Goal: Information Seeking & Learning: Learn about a topic

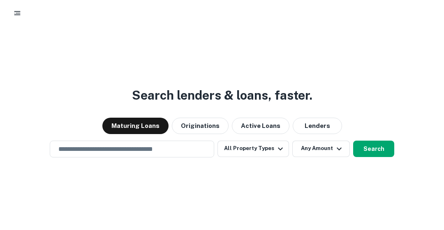
click at [16, 8] on button "button" at bounding box center [17, 13] width 15 height 15
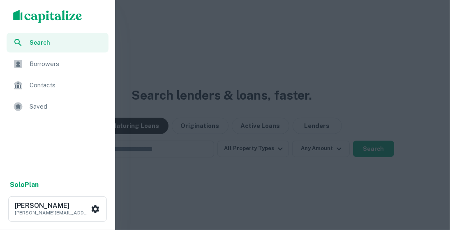
click at [26, 104] on div "Saved" at bounding box center [58, 107] width 102 height 20
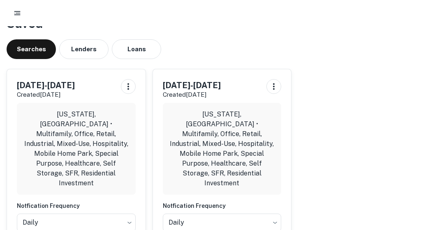
scroll to position [16, 0]
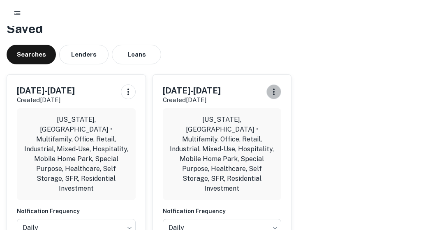
click at [278, 95] on icon "button" at bounding box center [274, 92] width 10 height 10
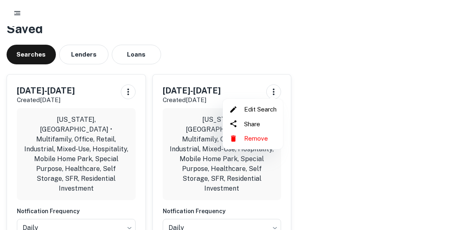
click at [257, 141] on li "Remove" at bounding box center [253, 138] width 54 height 15
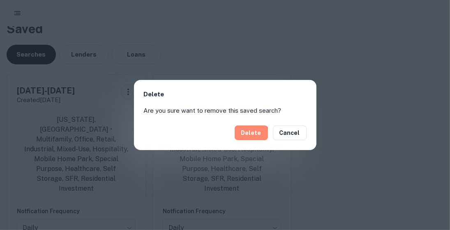
click at [249, 135] on button "Delete" at bounding box center [251, 133] width 33 height 15
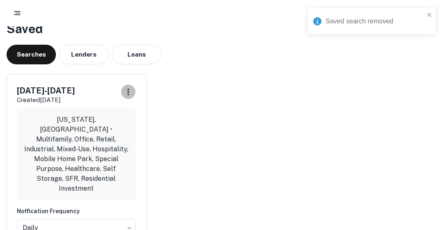
click at [126, 92] on icon "button" at bounding box center [128, 92] width 10 height 10
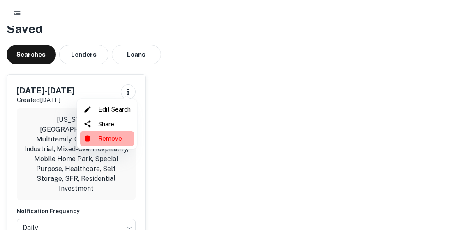
click at [108, 139] on li "Remove" at bounding box center [107, 138] width 54 height 15
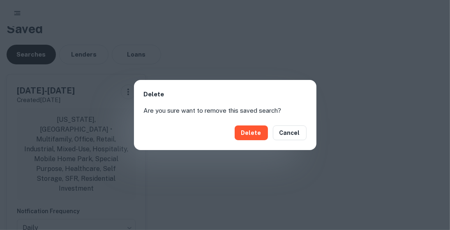
click at [251, 134] on button "Delete" at bounding box center [251, 133] width 33 height 15
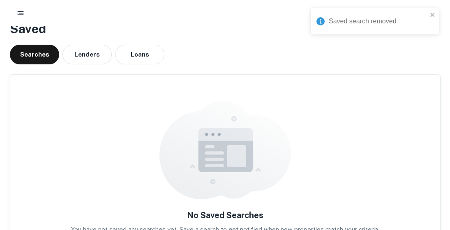
scroll to position [0, 0]
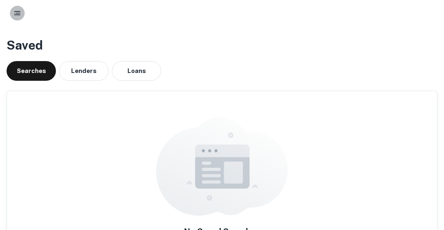
click at [16, 16] on icon "button" at bounding box center [17, 13] width 8 height 8
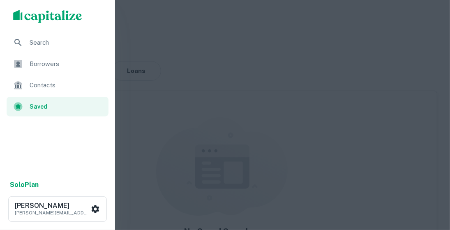
click at [37, 42] on span "Search" at bounding box center [67, 43] width 74 height 10
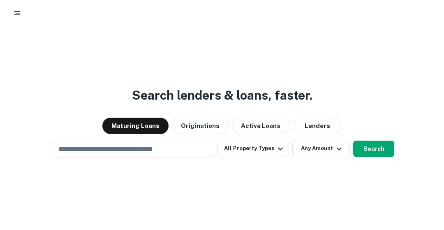
click at [158, 150] on input "text" at bounding box center [131, 149] width 157 height 9
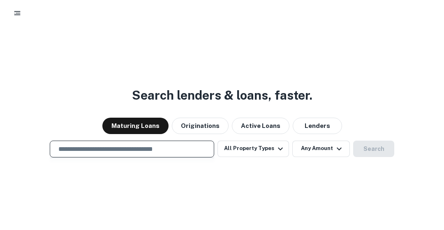
type input "**********"
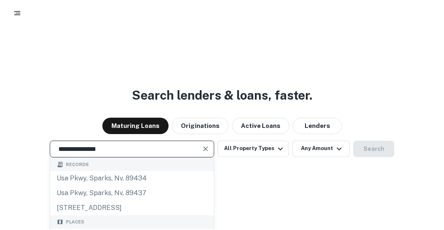
scroll to position [30, 0]
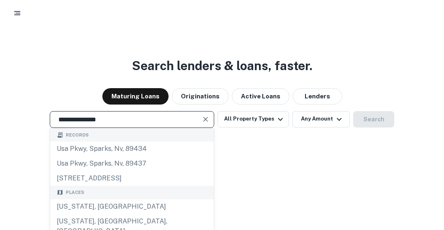
click at [115, 210] on div "[US_STATE], [GEOGRAPHIC_DATA]" at bounding box center [132, 207] width 164 height 15
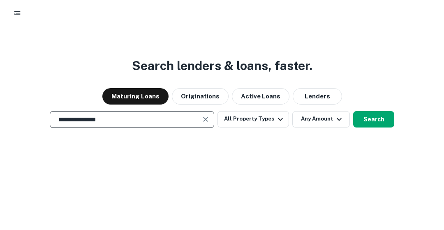
click at [377, 122] on button "Search" at bounding box center [373, 119] width 41 height 16
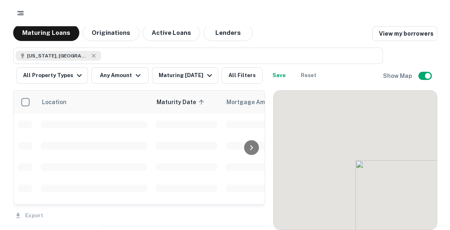
scroll to position [5, 0]
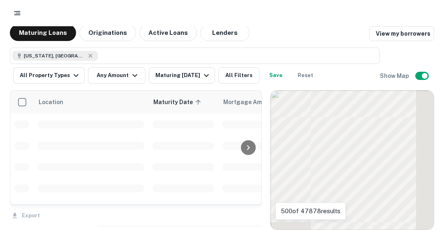
click at [168, 79] on div "Maturing [DATE]" at bounding box center [183, 76] width 56 height 10
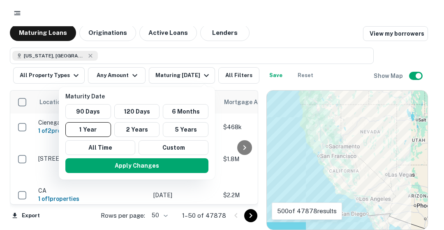
click at [170, 147] on button "Custom" at bounding box center [173, 147] width 70 height 15
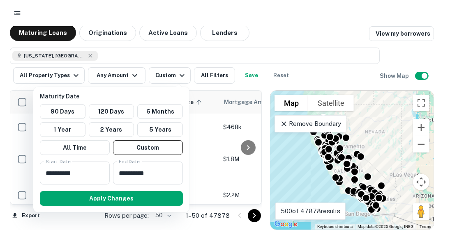
click at [88, 173] on input "**********" at bounding box center [72, 173] width 64 height 23
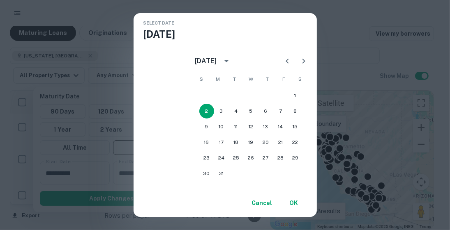
click at [217, 61] on div "[DATE]" at bounding box center [206, 61] width 22 height 10
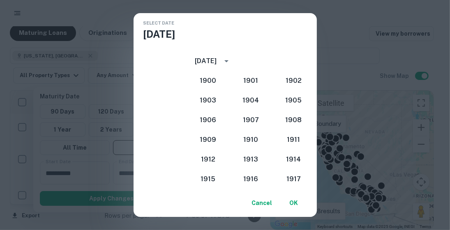
scroll to position [761, 0]
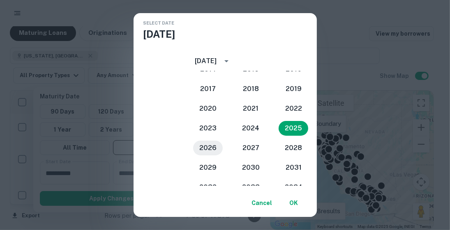
click at [219, 145] on button "2026" at bounding box center [208, 148] width 30 height 15
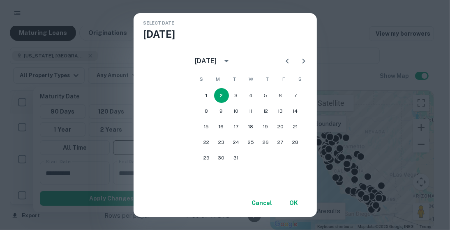
click at [292, 60] on icon "Previous month" at bounding box center [287, 61] width 10 height 10
click at [228, 128] on button "16" at bounding box center [221, 127] width 15 height 15
type input "**********"
click at [298, 201] on button "OK" at bounding box center [294, 203] width 26 height 15
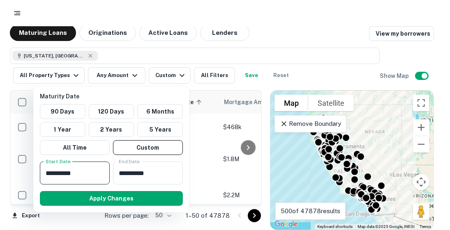
click at [154, 172] on input "**********" at bounding box center [145, 173] width 64 height 23
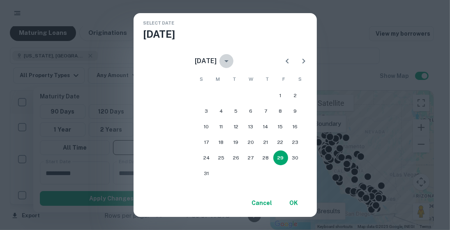
click at [231, 60] on icon "calendar view is open, switch to year view" at bounding box center [226, 61] width 10 height 10
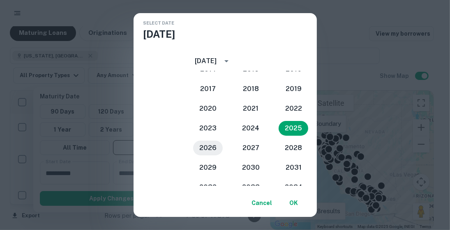
click at [205, 149] on button "2026" at bounding box center [208, 148] width 30 height 15
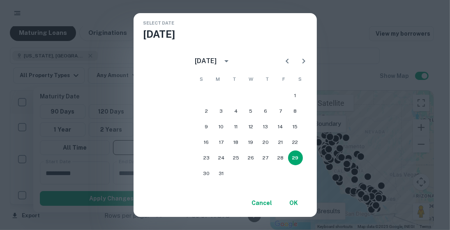
scroll to position [3, 0]
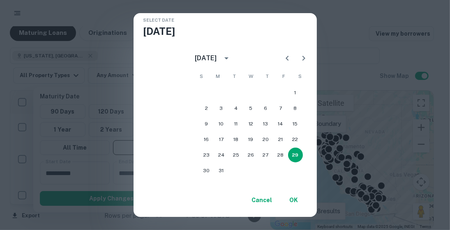
click at [217, 56] on div "[DATE]" at bounding box center [206, 58] width 22 height 10
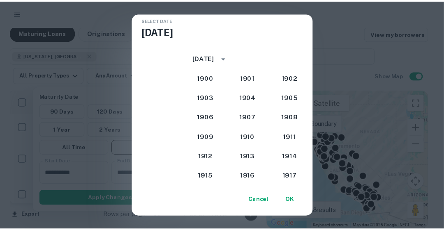
scroll to position [781, 0]
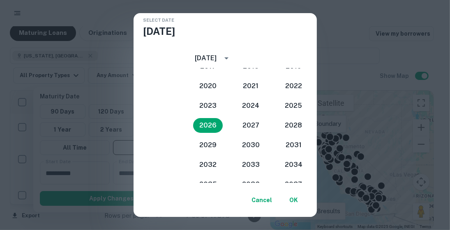
click at [248, 37] on div "Select date Sat, Aug [DATE] 1900 1901 1902 1903 1904 1905 1906 1907 1908 1909 1…" at bounding box center [225, 113] width 183 height 207
click at [303, 200] on button "OK" at bounding box center [294, 200] width 26 height 15
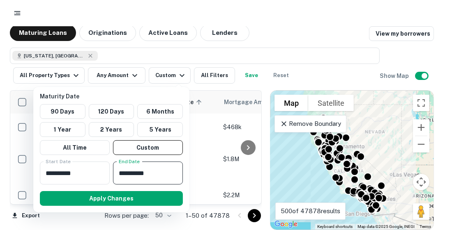
click at [146, 175] on input "**********" at bounding box center [145, 173] width 64 height 23
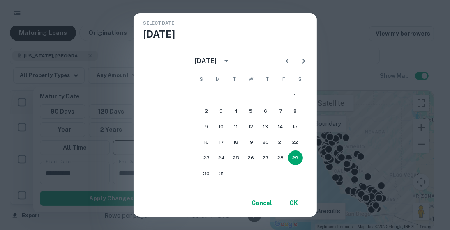
click at [292, 60] on icon "Previous month" at bounding box center [287, 61] width 10 height 10
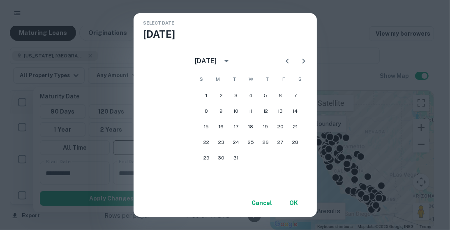
click at [292, 60] on icon "Previous month" at bounding box center [287, 61] width 10 height 10
click at [305, 60] on icon "Next month" at bounding box center [303, 61] width 3 height 5
click at [214, 97] on button "1" at bounding box center [206, 95] width 15 height 15
type input "**********"
click at [297, 201] on button "OK" at bounding box center [294, 203] width 26 height 15
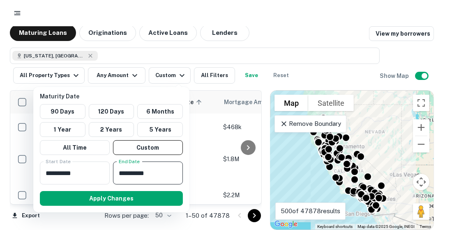
click at [117, 199] on button "Apply Changes" at bounding box center [111, 198] width 143 height 15
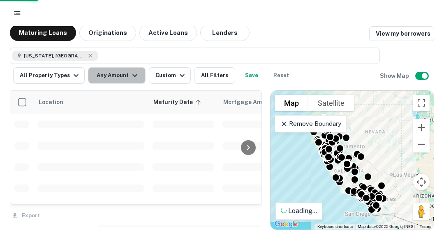
click at [121, 77] on button "Any Amount" at bounding box center [117, 75] width 58 height 16
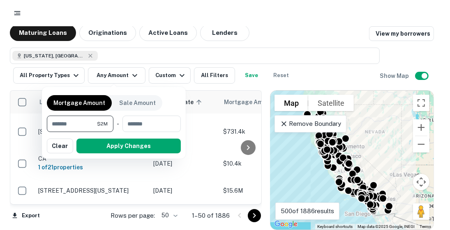
type input "*******"
click at [148, 123] on input "number" at bounding box center [148, 124] width 53 height 16
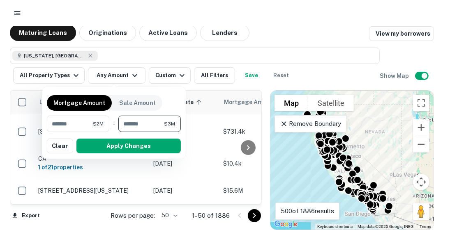
type input "********"
click at [141, 144] on button "Apply Changes" at bounding box center [128, 146] width 104 height 15
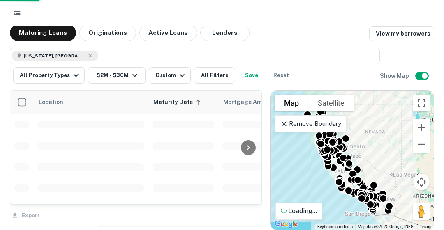
click at [67, 74] on button "All Property Types" at bounding box center [48, 75] width 71 height 16
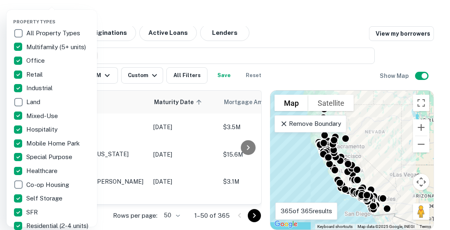
click at [303, 31] on div at bounding box center [225, 115] width 450 height 230
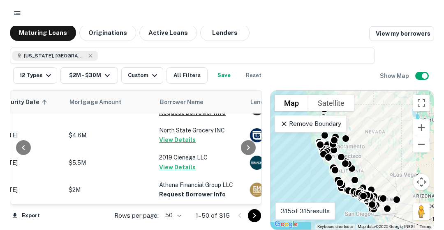
scroll to position [563, 154]
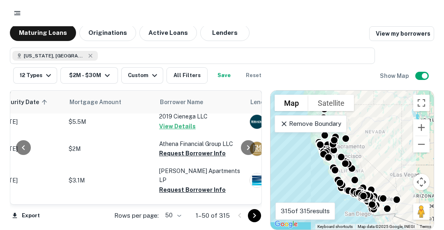
click at [193, 150] on button "Request Borrower Info" at bounding box center [192, 154] width 67 height 10
click at [191, 185] on button "Request Borrower Info" at bounding box center [192, 190] width 67 height 10
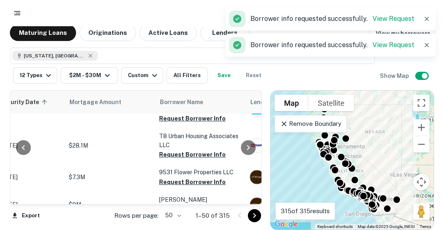
scroll to position [678, 154]
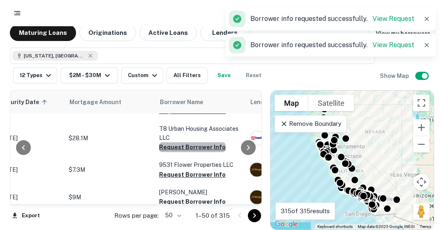
click at [192, 143] on button "Request Borrower Info" at bounding box center [192, 148] width 67 height 10
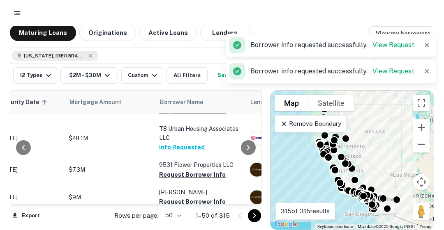
click at [182, 170] on button "Request Borrower Info" at bounding box center [192, 175] width 67 height 10
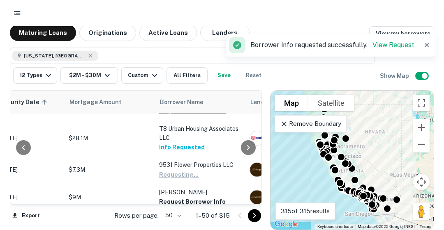
scroll to position [673, 154]
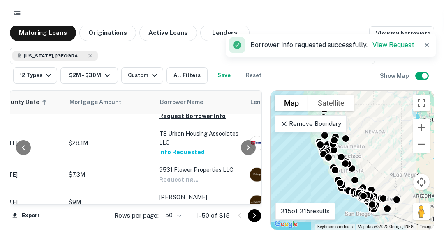
click at [186, 202] on button "Request Borrower Info" at bounding box center [192, 207] width 67 height 10
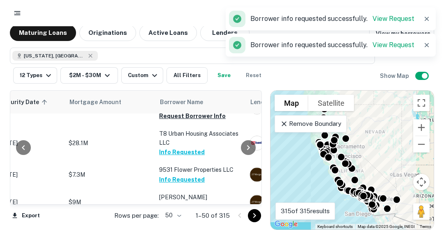
click at [256, 194] on div at bounding box center [248, 148] width 16 height 114
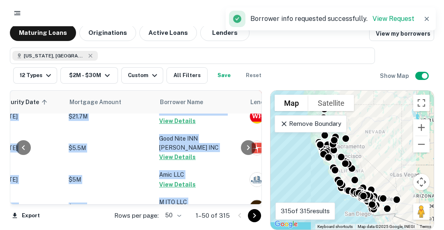
scroll to position [821, 154]
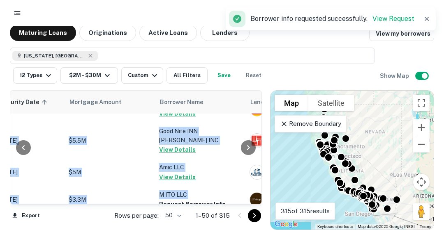
click at [188, 200] on button "Request Borrower Info" at bounding box center [192, 205] width 67 height 10
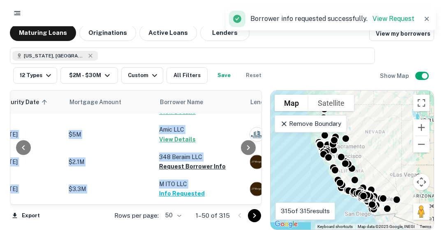
scroll to position [875, 154]
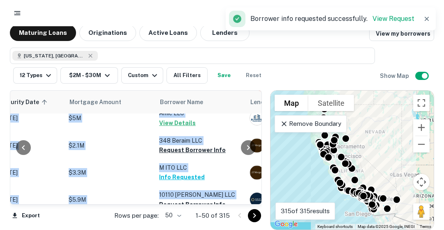
click at [200, 200] on button "Request Borrower Info" at bounding box center [192, 205] width 67 height 10
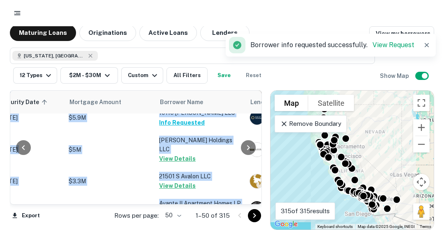
scroll to position [974, 154]
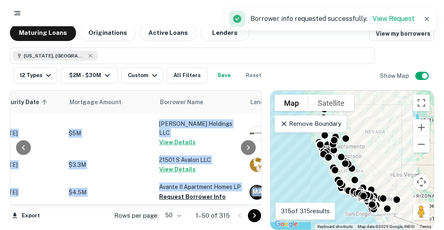
click at [190, 192] on button "Request Borrower Info" at bounding box center [192, 197] width 67 height 10
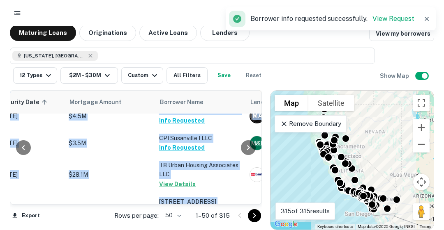
scroll to position [1051, 154]
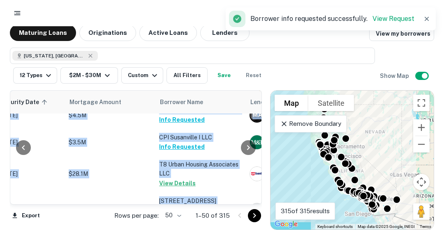
click at [179, 156] on td "T8 Urban Housing Associates LLC View Details" at bounding box center [200, 174] width 90 height 36
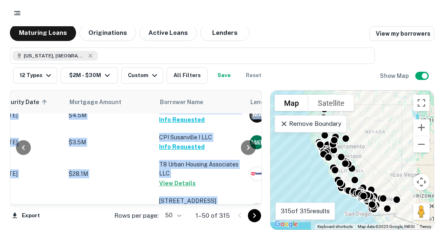
scroll to position [1064, 154]
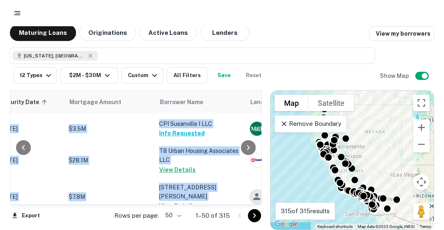
click at [177, 179] on td "[STREET_ADDRESS][PERSON_NAME] LP View Details" at bounding box center [200, 197] width 90 height 36
click at [174, 201] on button "View Details" at bounding box center [177, 206] width 37 height 10
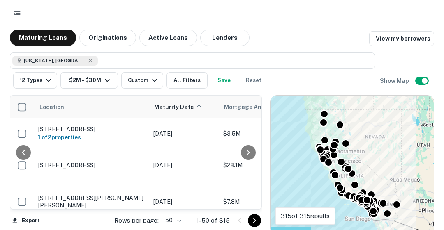
scroll to position [1064, 167]
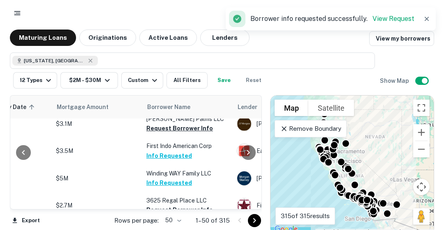
scroll to position [1191, 167]
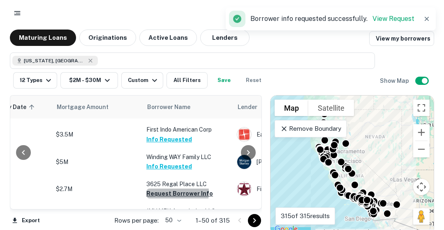
click at [159, 189] on button "Request Borrower Info" at bounding box center [179, 194] width 67 height 10
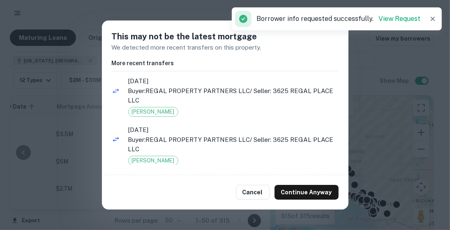
click at [306, 196] on button "Continue Anyway" at bounding box center [306, 192] width 64 height 15
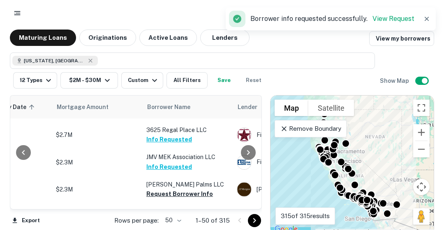
scroll to position [1261, 167]
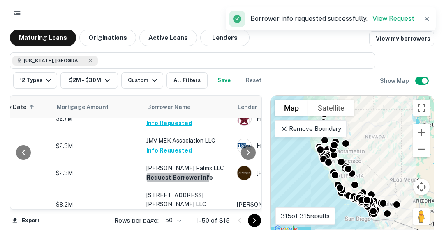
click at [175, 173] on button "Request Borrower Info" at bounding box center [179, 178] width 67 height 10
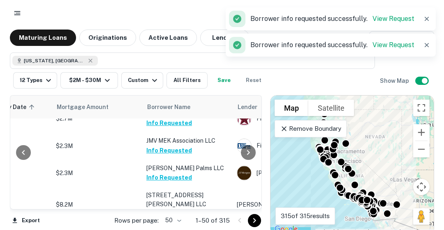
click at [173, 210] on button "Request Borrower Info" at bounding box center [179, 215] width 67 height 10
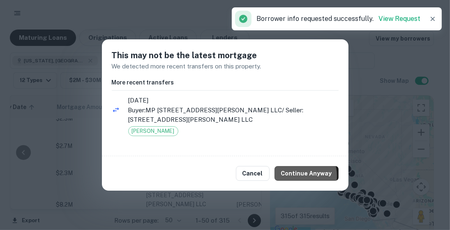
click at [298, 176] on button "Continue Anyway" at bounding box center [306, 173] width 64 height 15
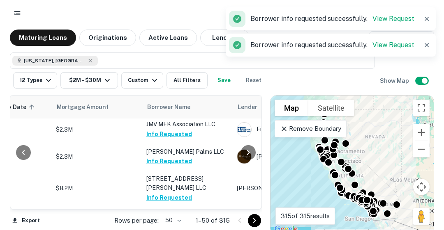
scroll to position [1294, 167]
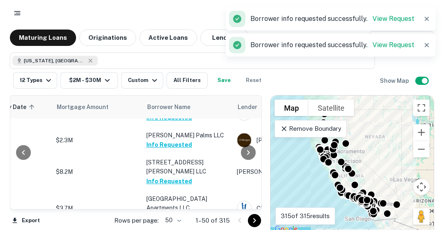
click at [189, 213] on button "Request Borrower Info" at bounding box center [179, 218] width 67 height 10
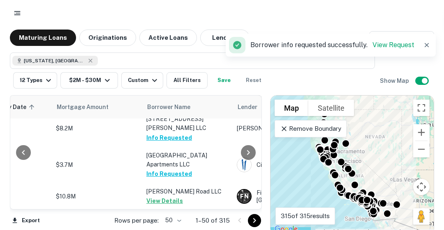
scroll to position [1347, 167]
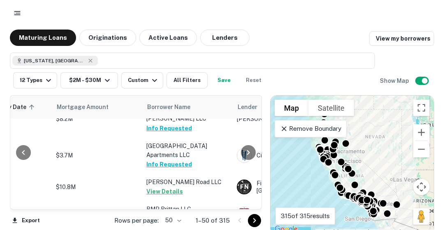
drag, startPoint x: 254, startPoint y: 220, endPoint x: 252, endPoint y: 206, distance: 14.1
click at [254, 220] on icon "Go to next page" at bounding box center [254, 221] width 10 height 10
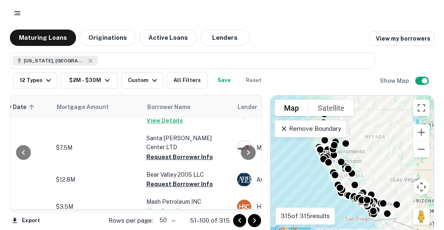
scroll to position [70, 167]
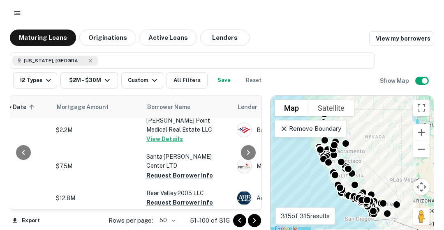
click at [175, 171] on button "Request Borrower Info" at bounding box center [179, 176] width 67 height 10
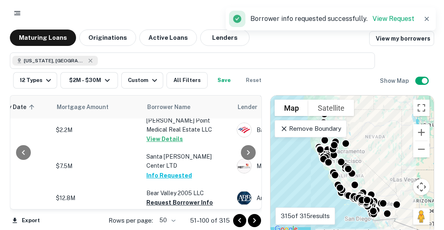
click at [173, 198] on button "Request Borrower Info" at bounding box center [179, 203] width 67 height 10
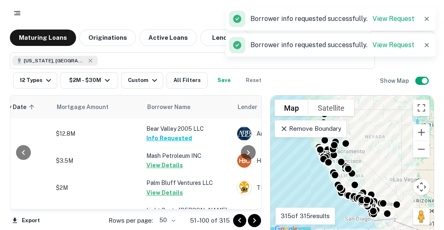
scroll to position [136, 167]
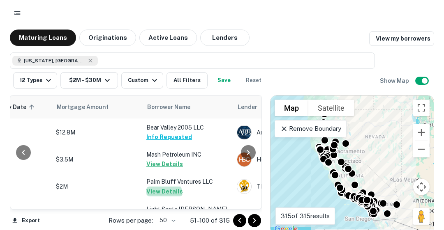
click at [161, 187] on button "View Details" at bounding box center [164, 192] width 37 height 10
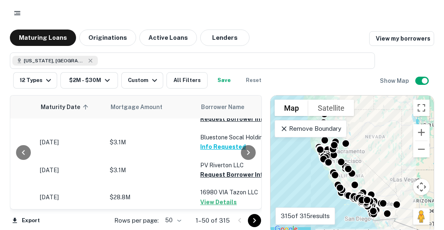
scroll to position [136, 171]
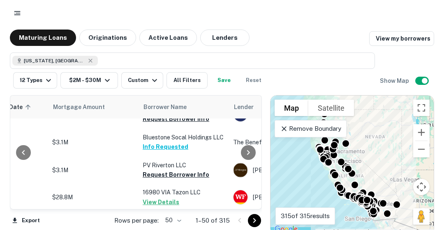
click at [178, 180] on button "Request Borrower Info" at bounding box center [176, 175] width 67 height 10
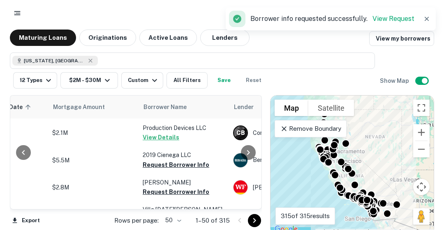
scroll to position [300, 171]
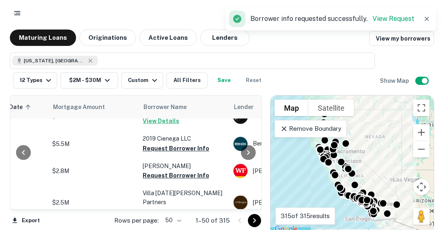
click at [158, 151] on button "Request Borrower Info" at bounding box center [176, 149] width 67 height 10
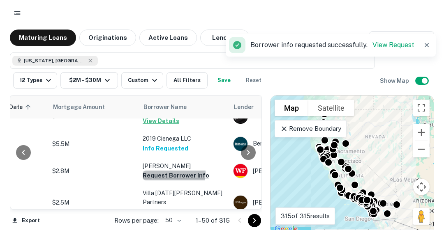
click at [161, 178] on button "Request Borrower Info" at bounding box center [176, 176] width 67 height 10
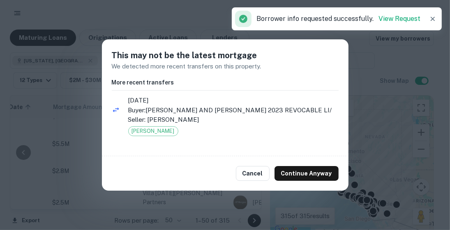
click at [290, 174] on button "Continue Anyway" at bounding box center [306, 173] width 64 height 15
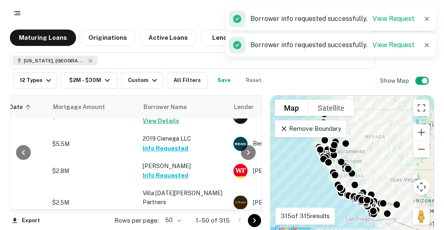
click at [256, 200] on div at bounding box center [248, 153] width 16 height 114
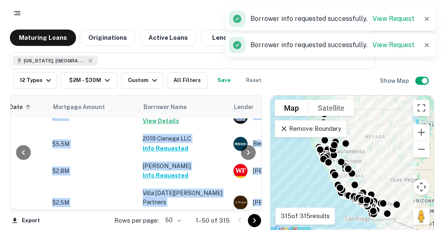
click at [256, 200] on div at bounding box center [248, 153] width 16 height 114
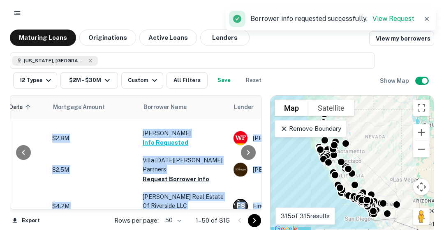
scroll to position [350, 171]
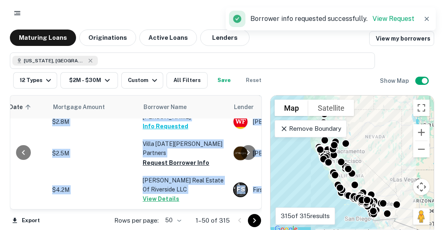
click at [196, 159] on button "Request Borrower Info" at bounding box center [176, 163] width 67 height 10
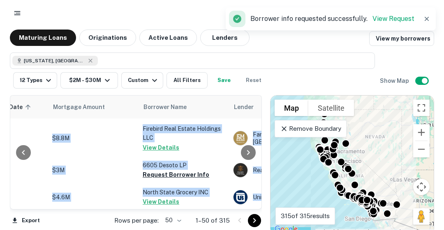
scroll to position [481, 171]
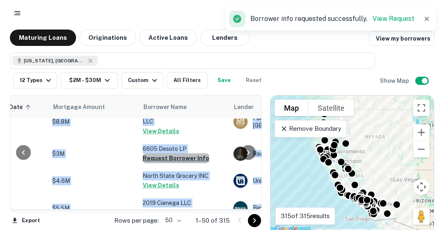
click at [180, 159] on button "Request Borrower Info" at bounding box center [176, 159] width 67 height 10
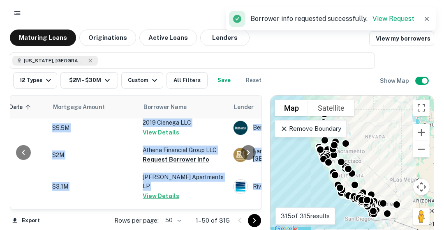
scroll to position [563, 171]
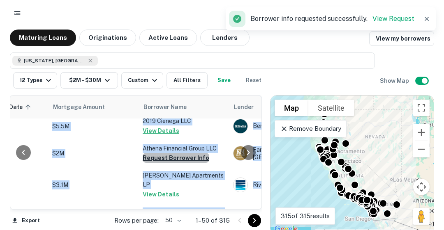
click at [176, 156] on button "Request Borrower Info" at bounding box center [176, 158] width 67 height 10
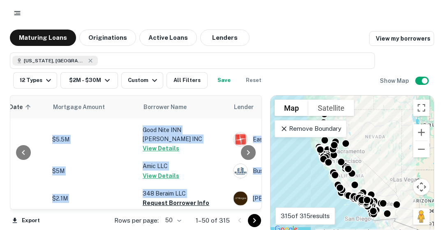
scroll to position [843, 171]
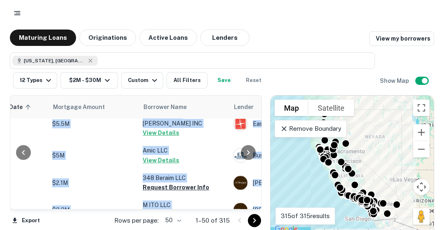
click at [166, 183] on button "Request Borrower Info" at bounding box center [176, 188] width 67 height 10
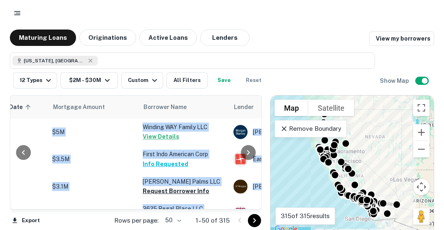
scroll to position [1171, 171]
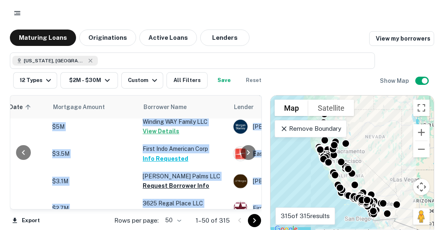
click at [170, 181] on button "Request Borrower Info" at bounding box center [176, 186] width 67 height 10
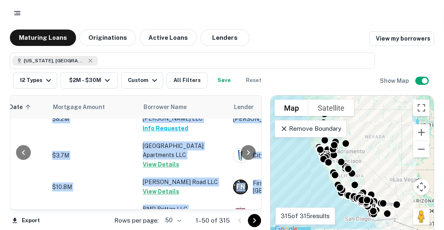
scroll to position [3, 0]
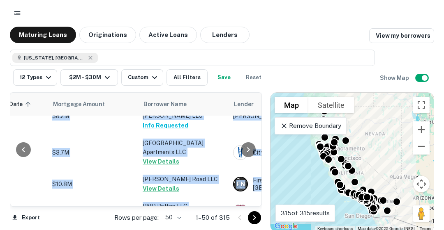
click at [256, 215] on icon "Go to next page" at bounding box center [254, 218] width 10 height 10
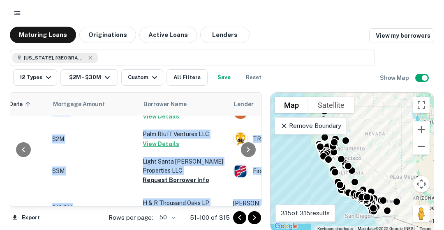
scroll to position [197, 171]
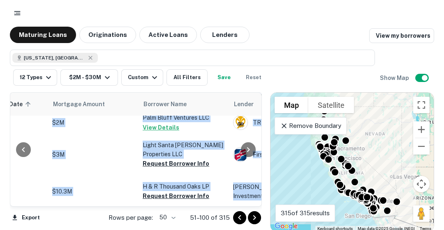
click at [191, 159] on td "Light Santa [PERSON_NAME] Properties LLC Request Borrower Info" at bounding box center [183, 155] width 90 height 36
click at [180, 191] on button "Request Borrower Info" at bounding box center [176, 196] width 67 height 10
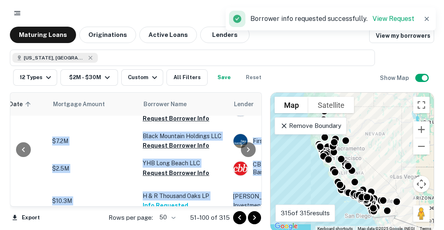
scroll to position [246, 171]
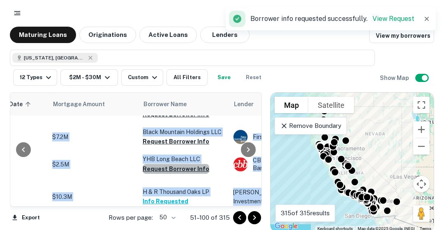
click at [184, 164] on button "Request Borrower Info" at bounding box center [176, 169] width 67 height 10
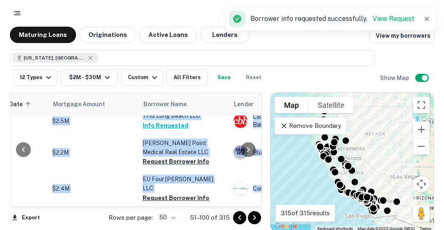
scroll to position [329, 171]
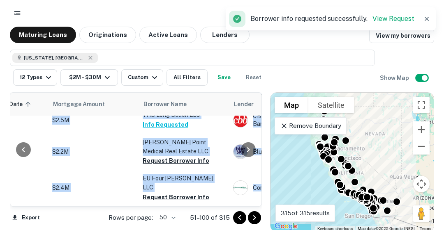
click at [180, 156] on button "Request Borrower Info" at bounding box center [176, 161] width 67 height 10
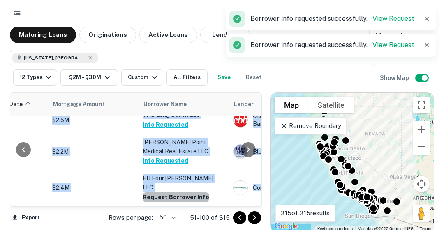
click at [179, 193] on button "Request Borrower Info" at bounding box center [176, 198] width 67 height 10
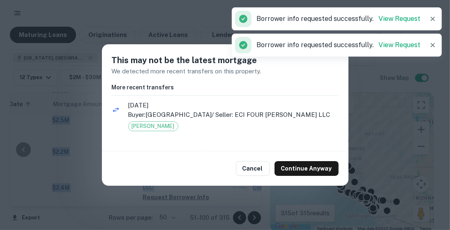
click at [307, 170] on div "To activate drag with keyboard, press Alt + Enter. Once in keyboard drag state,…" at bounding box center [351, 162] width 163 height 139
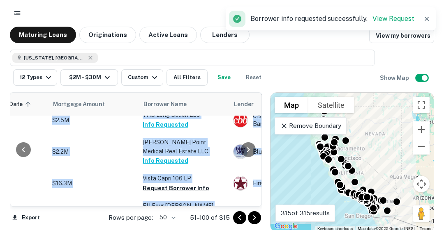
click at [185, 184] on button "Request Borrower Info" at bounding box center [176, 189] width 67 height 10
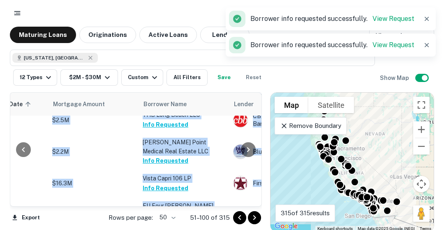
scroll to position [329, 385]
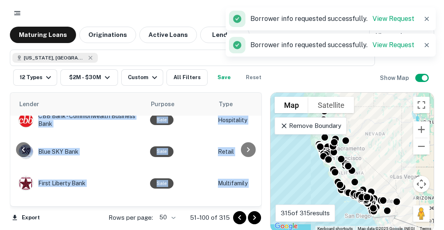
click at [178, 210] on div "Sale" at bounding box center [180, 215] width 60 height 10
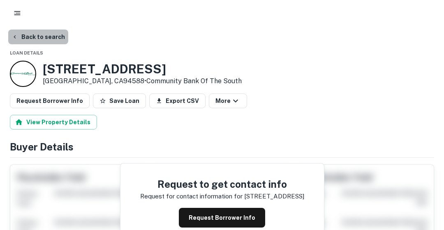
click at [48, 39] on button "Back to search" at bounding box center [38, 37] width 60 height 15
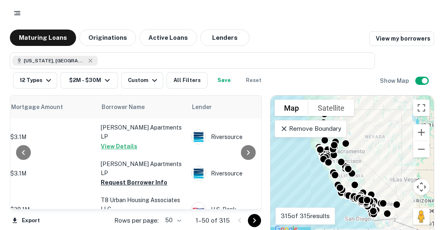
scroll to position [622, 213]
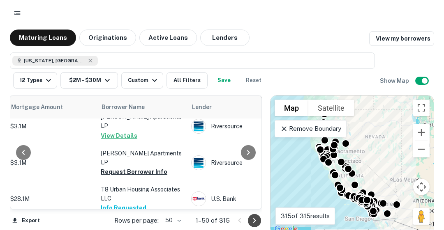
click at [258, 220] on icon "Go to next page" at bounding box center [254, 221] width 10 height 10
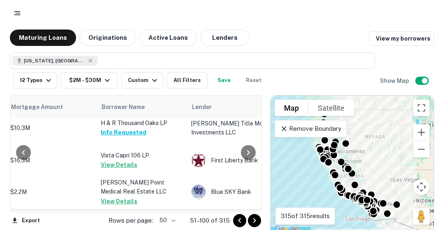
scroll to position [363, 213]
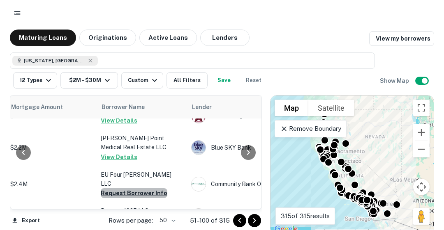
click at [136, 189] on button "Request Borrower Info" at bounding box center [134, 194] width 67 height 10
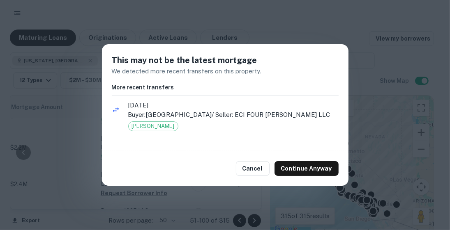
click at [286, 173] on button "Continue Anyway" at bounding box center [306, 168] width 64 height 15
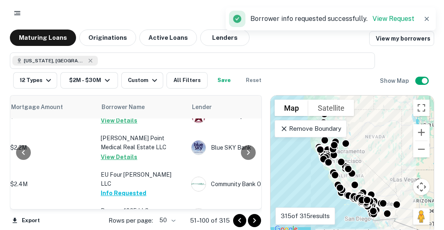
click at [151, 216] on button "Request Borrower Info" at bounding box center [134, 221] width 67 height 10
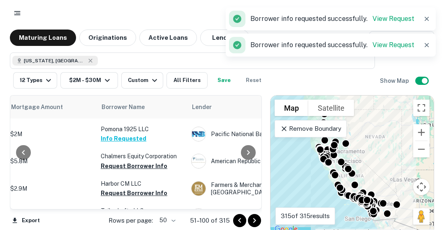
scroll to position [445, 213]
click at [137, 161] on button "Request Borrower Info" at bounding box center [134, 166] width 67 height 10
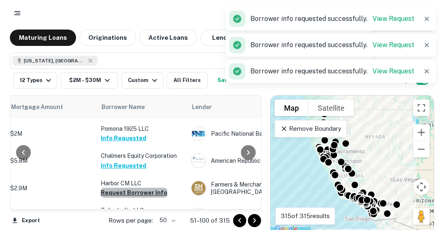
click at [140, 188] on button "Request Borrower Info" at bounding box center [134, 193] width 67 height 10
click at [141, 215] on button "Request Borrower Info" at bounding box center [134, 220] width 67 height 10
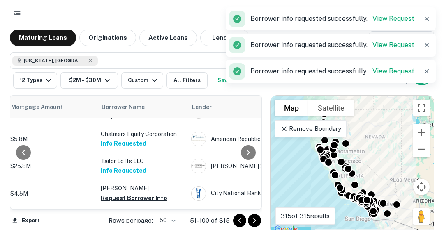
scroll to position [511, 213]
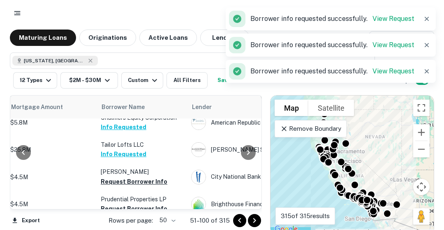
click at [131, 177] on button "Request Borrower Info" at bounding box center [134, 182] width 67 height 10
click at [140, 204] on button "Request Borrower Info" at bounding box center [134, 209] width 67 height 10
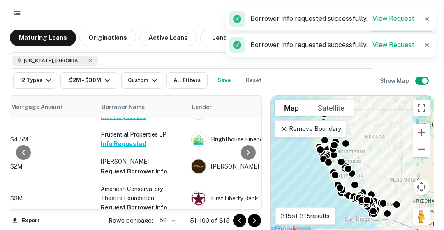
scroll to position [576, 213]
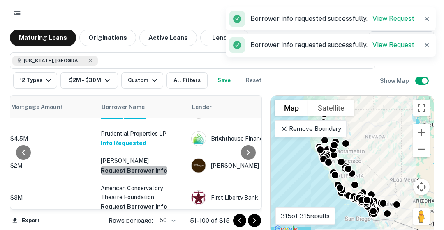
click at [142, 166] on button "Request Borrower Info" at bounding box center [134, 171] width 67 height 10
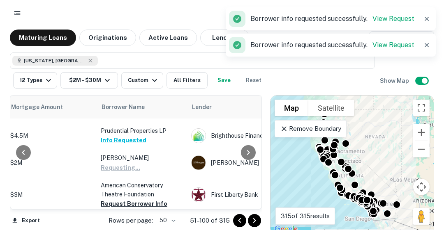
scroll to position [580, 213]
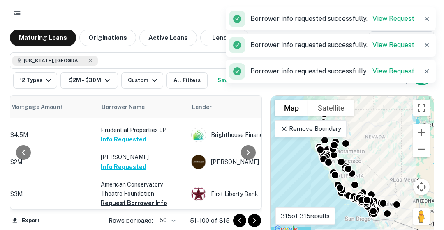
click at [139, 198] on button "Request Borrower Info" at bounding box center [134, 203] width 67 height 10
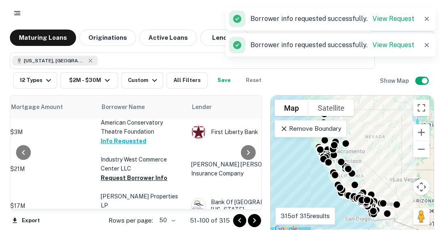
scroll to position [646, 213]
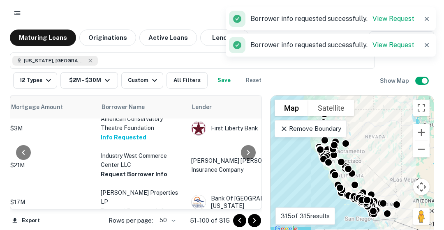
click at [159, 170] on button "Request Borrower Info" at bounding box center [134, 175] width 67 height 10
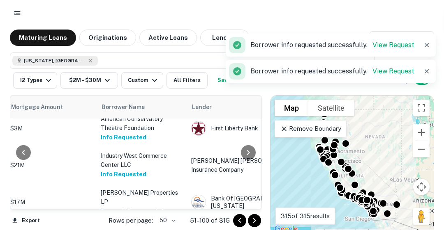
click at [140, 207] on button "Request Borrower Info" at bounding box center [134, 212] width 67 height 10
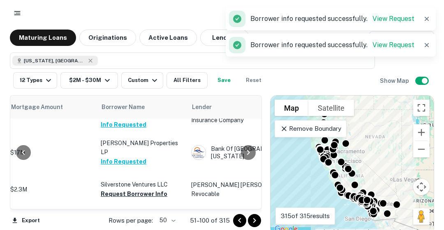
scroll to position [712, 213]
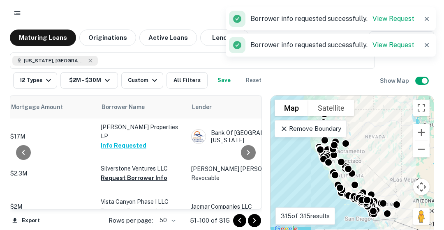
click at [149, 173] on button "Request Borrower Info" at bounding box center [134, 178] width 67 height 10
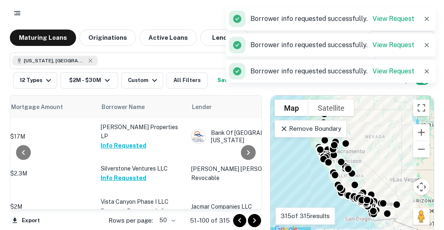
click at [140, 207] on button "Request Borrower Info" at bounding box center [134, 212] width 67 height 10
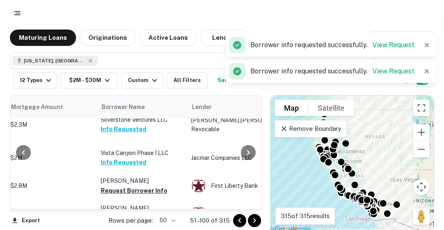
scroll to position [761, 213]
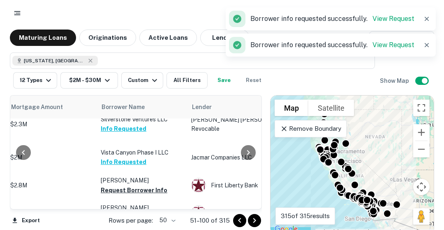
click at [144, 186] on button "Request Borrower Info" at bounding box center [134, 191] width 67 height 10
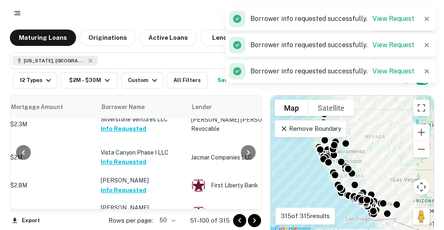
click at [143, 213] on button "Request Borrower Info" at bounding box center [134, 218] width 67 height 10
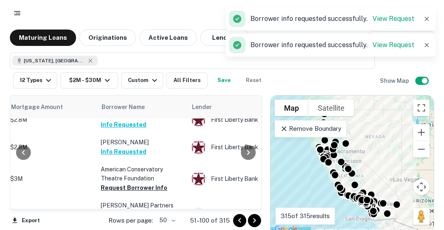
click at [115, 161] on td "American Conservatory Theatre Foundation Request Borrower Info" at bounding box center [142, 179] width 90 height 36
click at [122, 220] on button "Request Borrower Info" at bounding box center [134, 225] width 67 height 10
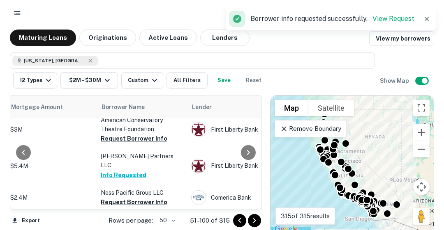
scroll to position [892, 213]
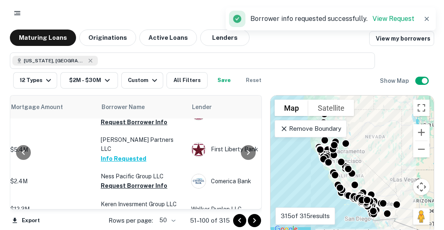
click at [142, 181] on button "Request Borrower Info" at bounding box center [134, 186] width 67 height 10
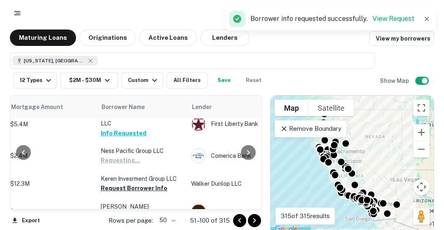
scroll to position [955, 213]
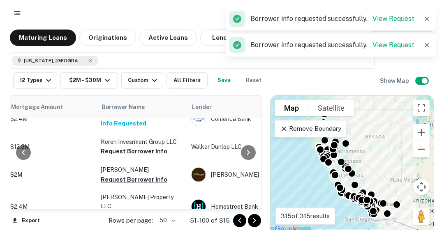
click at [127, 175] on button "Request Borrower Info" at bounding box center [134, 180] width 67 height 10
click at [130, 211] on button "Request Borrower Info" at bounding box center [134, 216] width 67 height 10
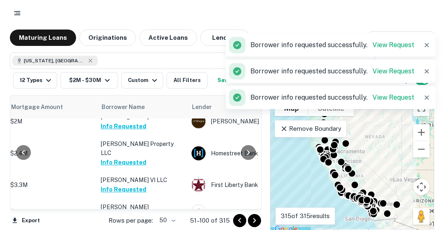
scroll to position [1021, 213]
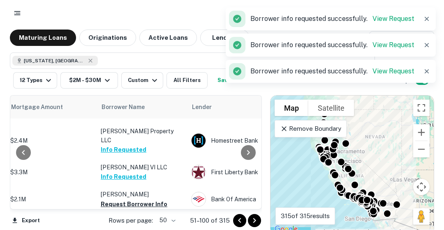
click at [130, 200] on button "Request Borrower Info" at bounding box center [134, 205] width 67 height 10
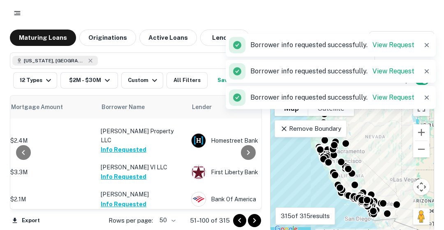
click at [134, 227] on button "Request Borrower Info" at bounding box center [134, 232] width 67 height 10
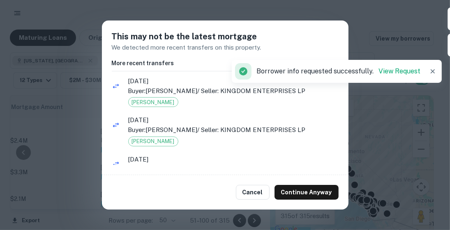
click at [307, 191] on button "Continue Anyway" at bounding box center [306, 192] width 64 height 15
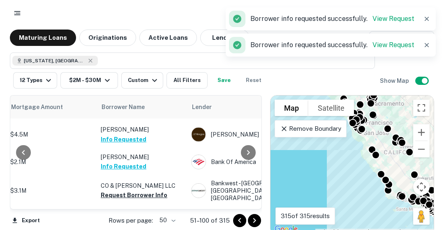
scroll to position [1085, 213]
click at [143, 211] on p "Clutter Investments LLC" at bounding box center [142, 215] width 82 height 9
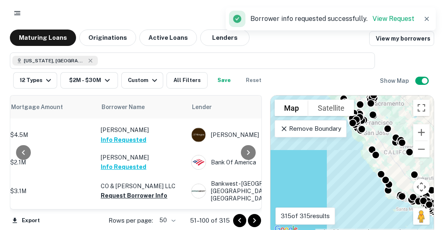
click at [133, 191] on button "Request Borrower Info" at bounding box center [134, 196] width 67 height 10
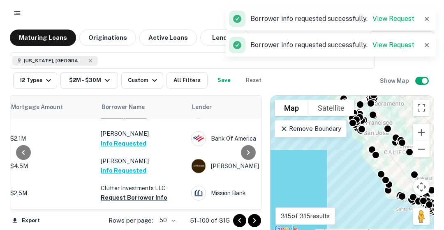
scroll to position [1095, 213]
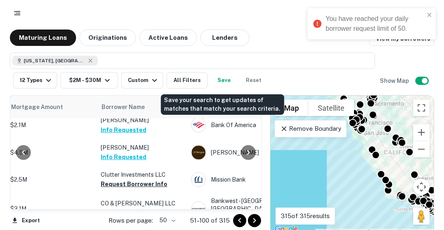
click at [224, 81] on button "Save" at bounding box center [224, 80] width 26 height 16
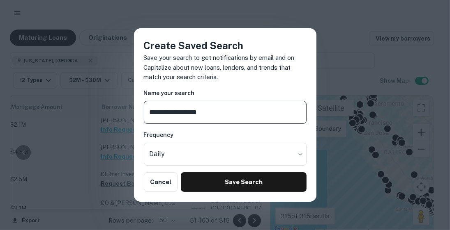
click at [151, 113] on input "**********" at bounding box center [225, 112] width 163 height 23
click at [177, 111] on input "**********" at bounding box center [225, 112] width 163 height 23
type input "**********"
click at [269, 180] on button "Save Search" at bounding box center [243, 183] width 125 height 20
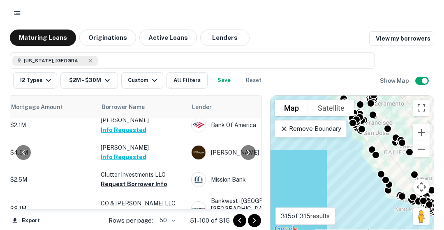
click at [46, 40] on button "Maturing Loans" at bounding box center [43, 38] width 66 height 16
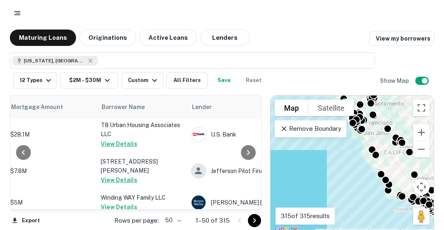
click at [87, 62] on icon at bounding box center [90, 61] width 7 height 7
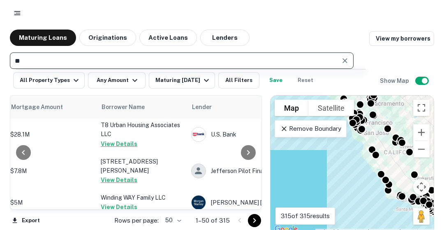
type input "*"
type input "*****"
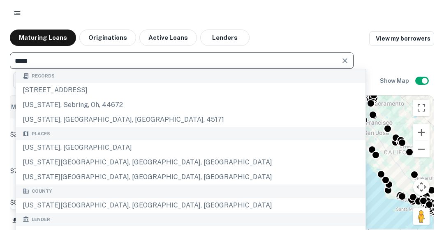
click at [35, 144] on div "[US_STATE], [GEOGRAPHIC_DATA]" at bounding box center [190, 147] width 349 height 15
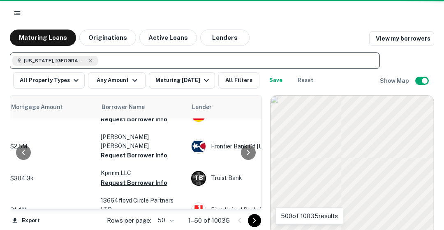
click at [118, 83] on button "Any Amount" at bounding box center [117, 80] width 58 height 16
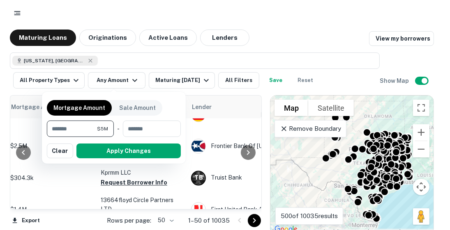
type input "*******"
click at [160, 129] on input "number" at bounding box center [149, 129] width 52 height 16
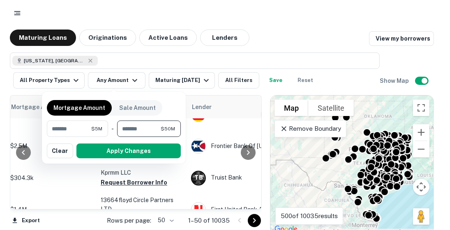
type input "********"
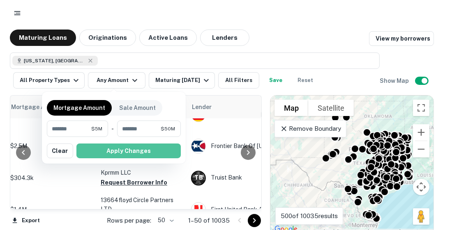
click at [130, 153] on button "Apply Changes" at bounding box center [128, 151] width 104 height 15
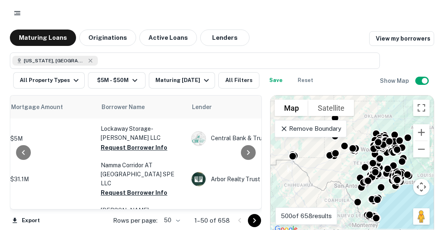
scroll to position [0, 213]
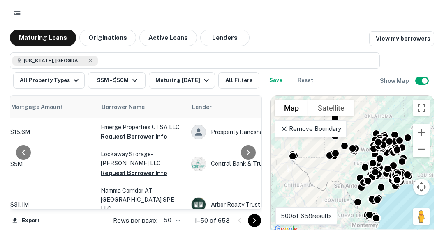
click at [87, 59] on icon at bounding box center [90, 61] width 7 height 7
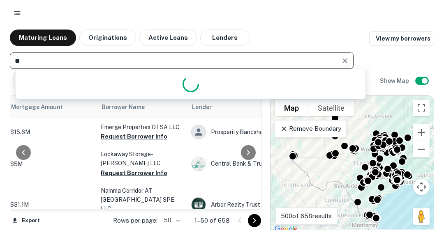
type input "*"
type input "******"
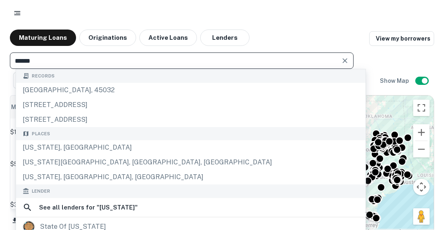
click at [54, 146] on div "[US_STATE], [GEOGRAPHIC_DATA]" at bounding box center [190, 147] width 349 height 15
